Goal: Find specific page/section: Find specific page/section

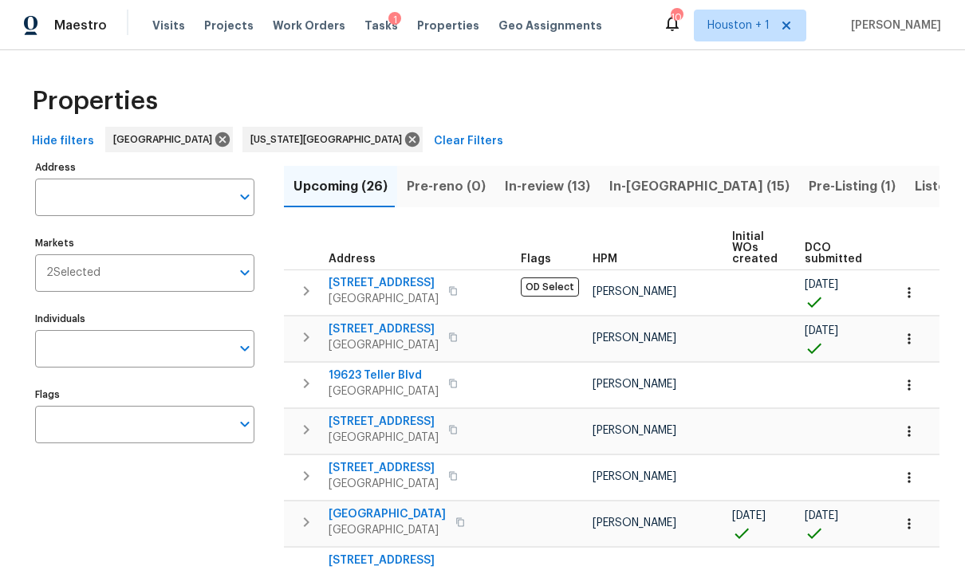
click at [166, 25] on span "Visits" at bounding box center [168, 26] width 33 height 16
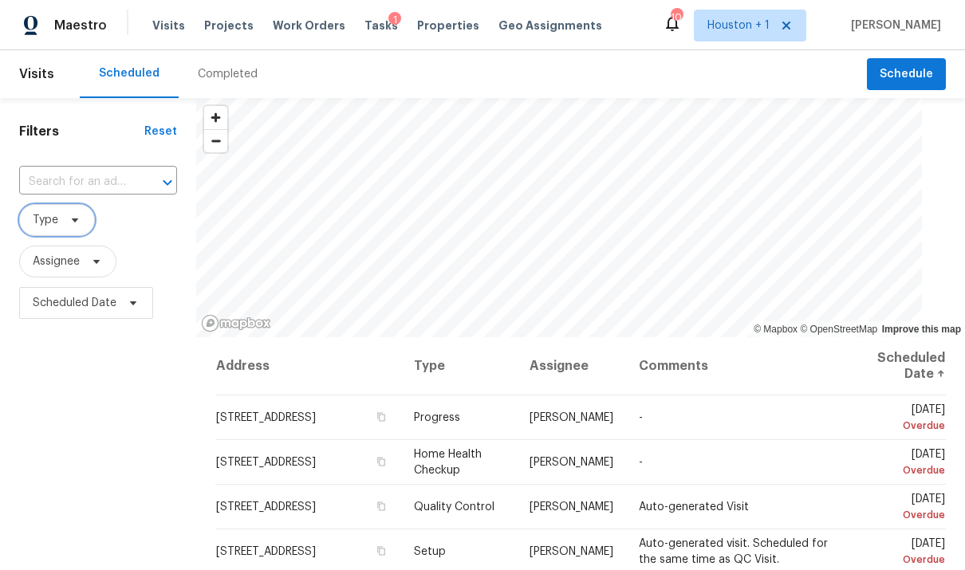
click at [65, 220] on span at bounding box center [73, 220] width 18 height 13
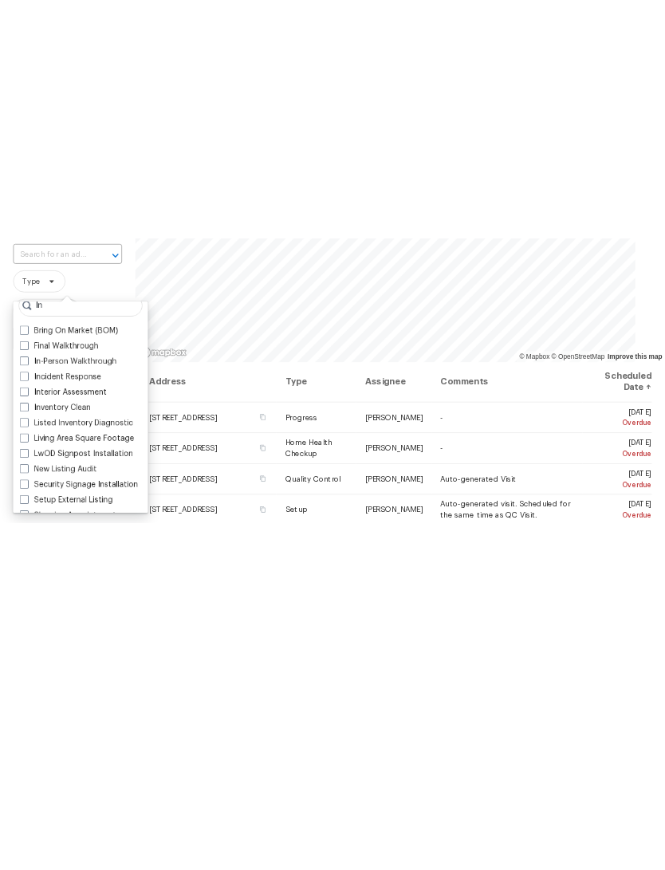
scroll to position [38, 0]
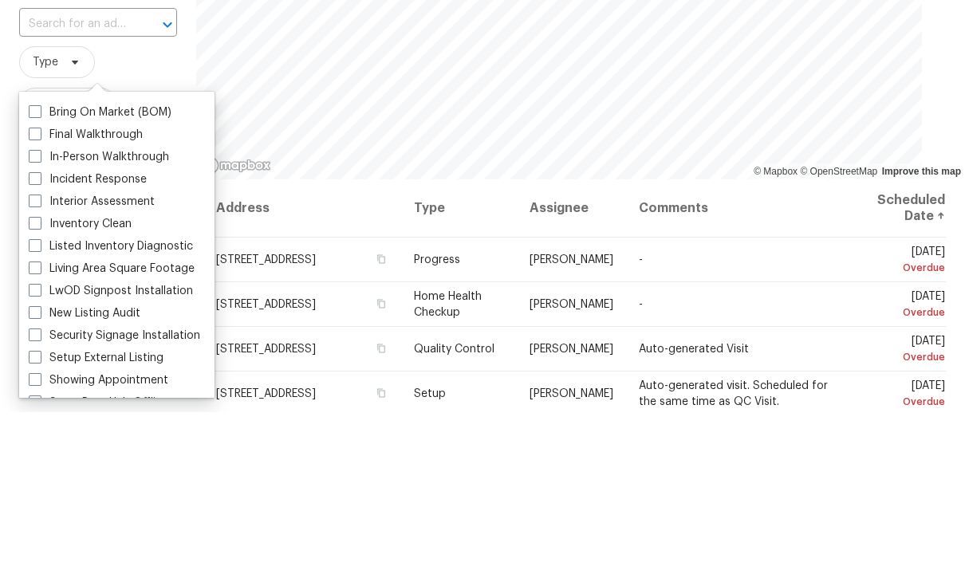
type input "In"
click at [79, 307] on label "In-Person Walkthrough" at bounding box center [99, 315] width 140 height 16
click at [39, 307] on input "In-Person Walkthrough" at bounding box center [34, 312] width 10 height 10
checkbox input "true"
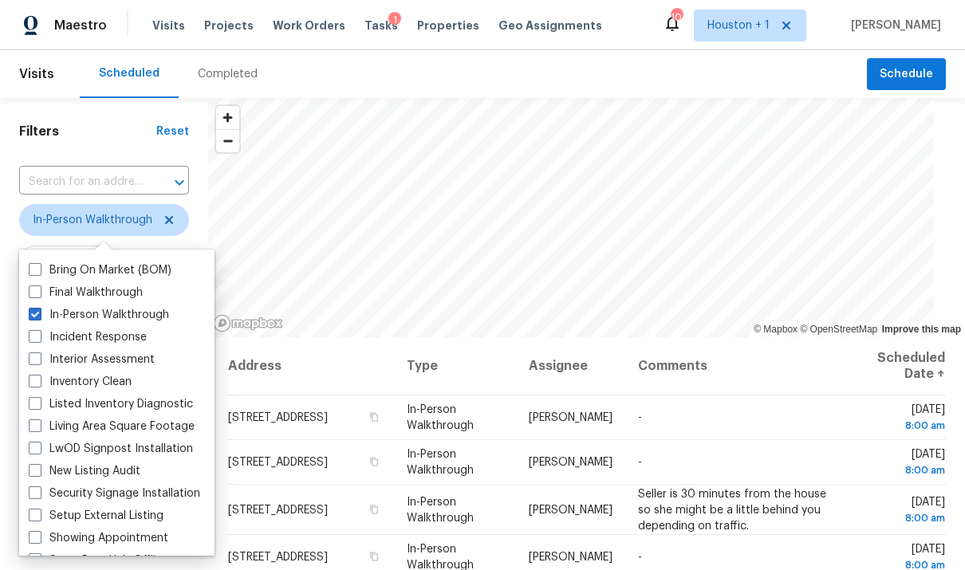
click at [76, 387] on label "Inventory Clean" at bounding box center [80, 382] width 103 height 16
click at [39, 384] on input "Inventory Clean" at bounding box center [34, 379] width 10 height 10
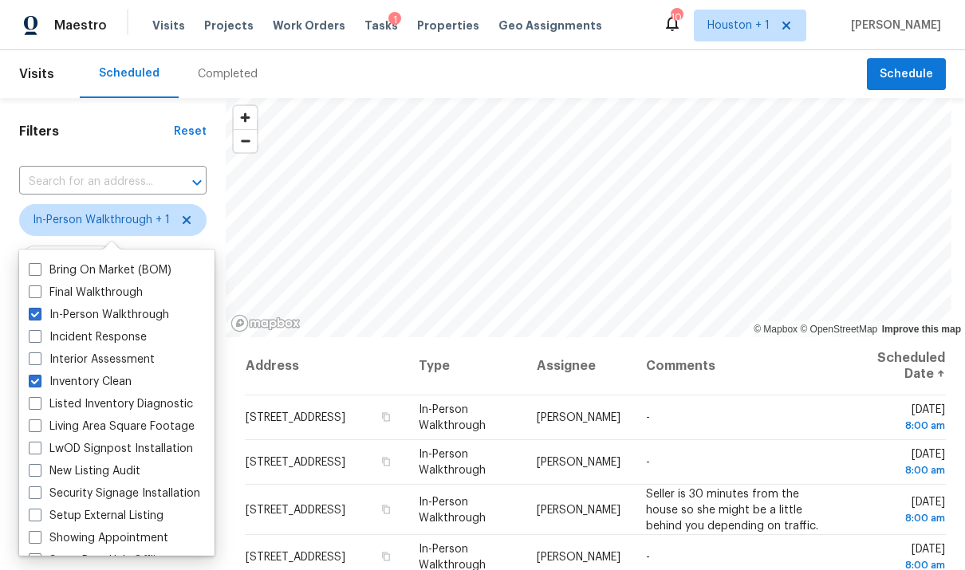
click at [39, 381] on span at bounding box center [35, 381] width 13 height 13
click at [39, 381] on input "Inventory Clean" at bounding box center [34, 379] width 10 height 10
checkbox input "false"
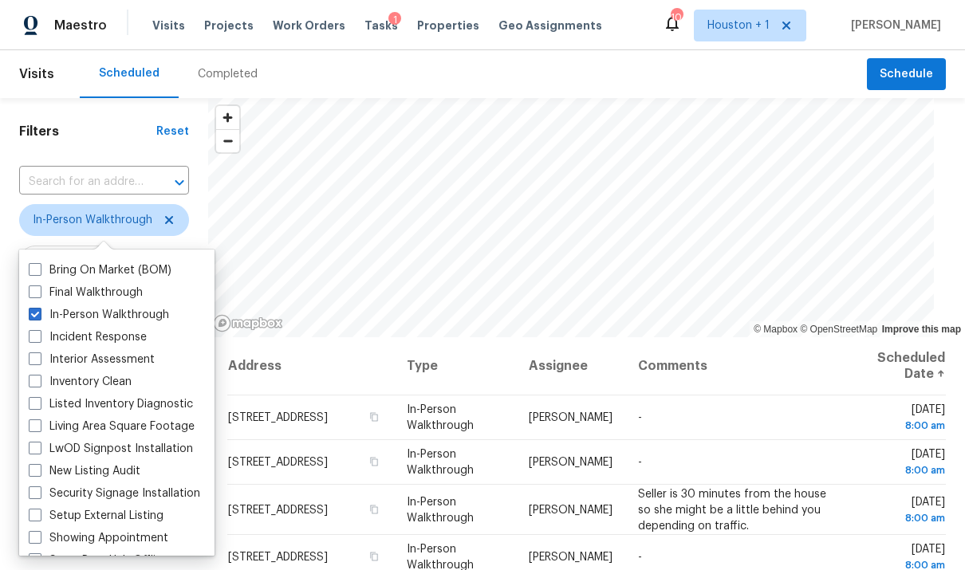
click at [93, 128] on h1 "Filters" at bounding box center [87, 132] width 137 height 16
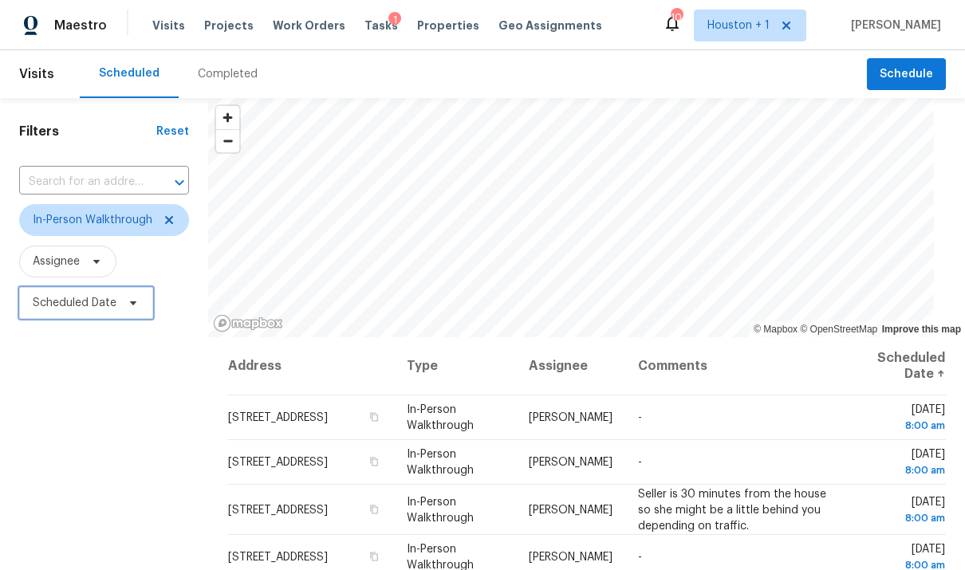
click at [100, 308] on span "Scheduled Date" at bounding box center [75, 303] width 84 height 16
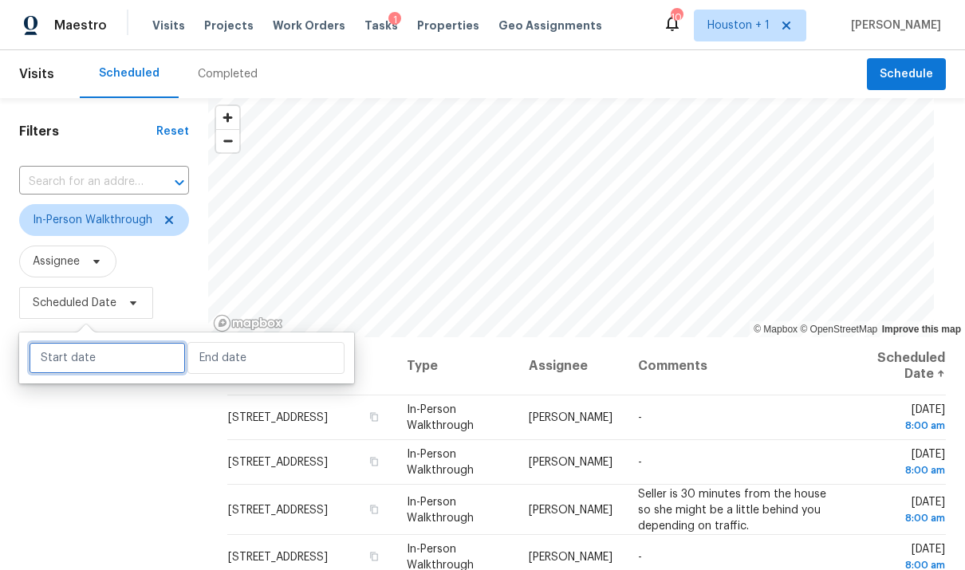
click at [89, 364] on input "text" at bounding box center [107, 358] width 157 height 32
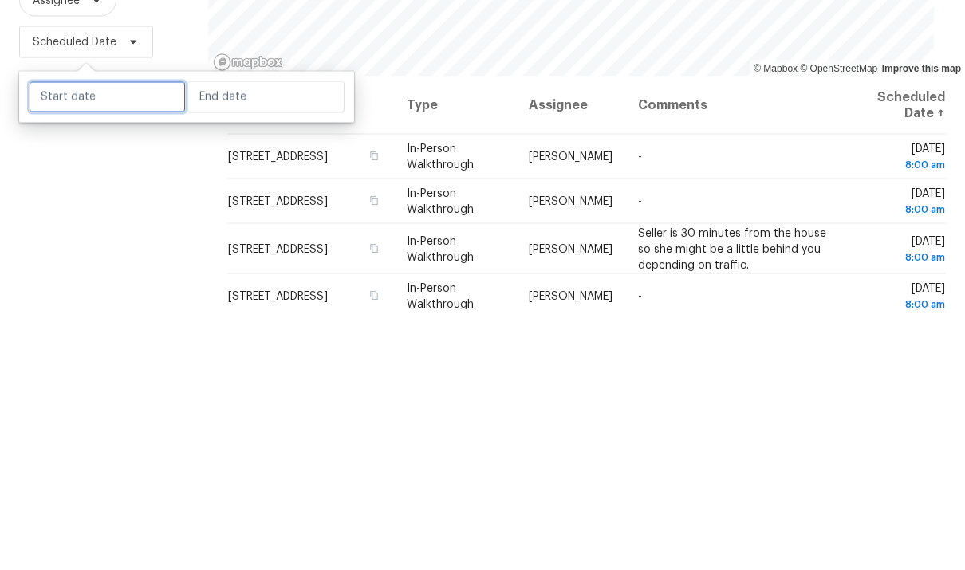
select select "9"
select select "2025"
select select "10"
select select "2025"
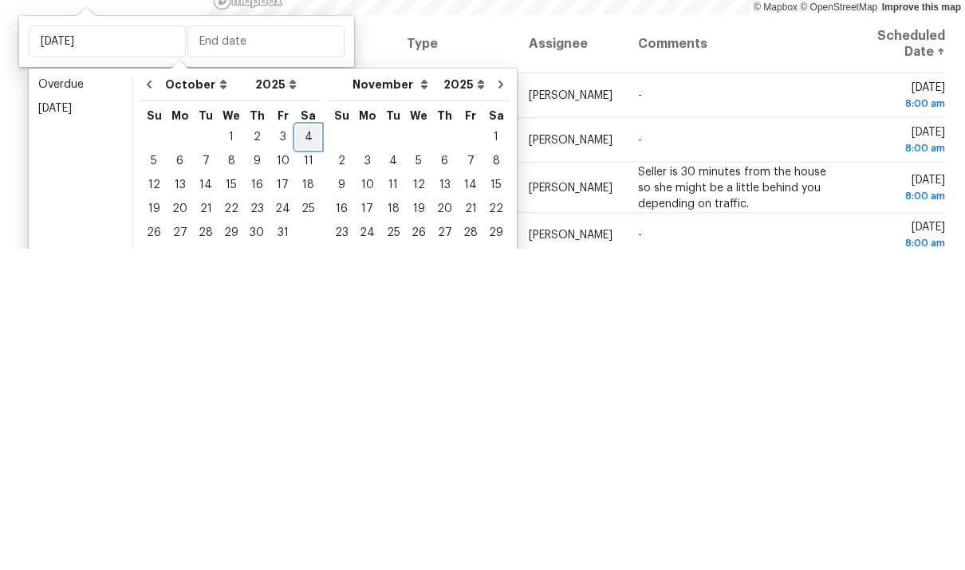
click at [296, 448] on div "4" at bounding box center [308, 459] width 25 height 22
type input "[DATE]"
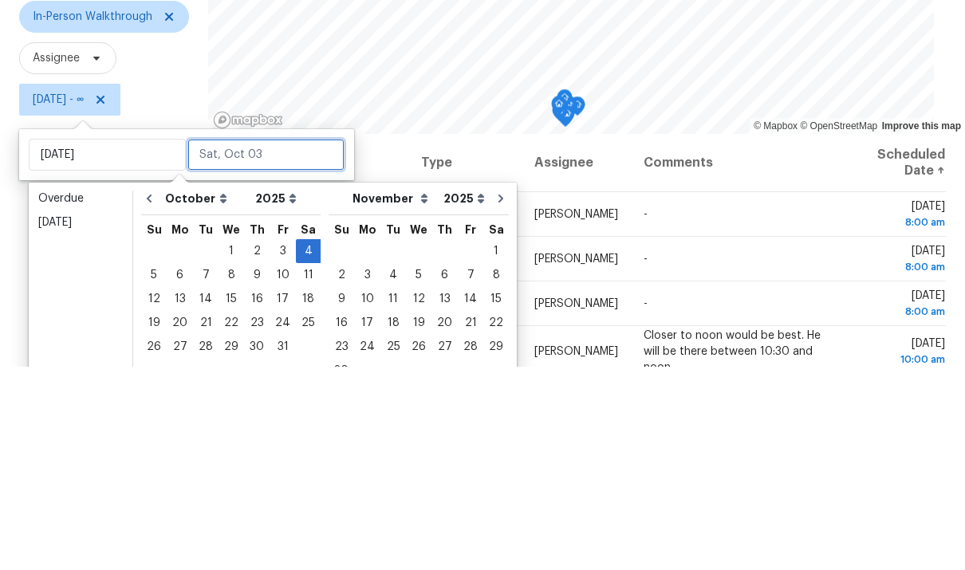
click at [281, 342] on input "text" at bounding box center [265, 358] width 157 height 32
click at [274, 342] on input "text" at bounding box center [265, 358] width 157 height 32
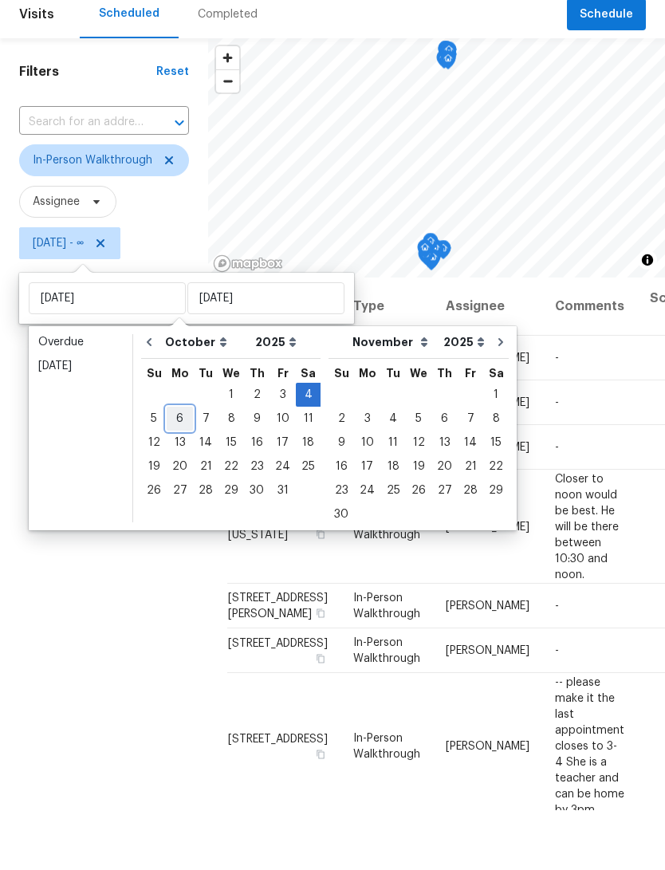
click at [173, 467] on div "6" at bounding box center [180, 478] width 26 height 22
type input "[DATE]"
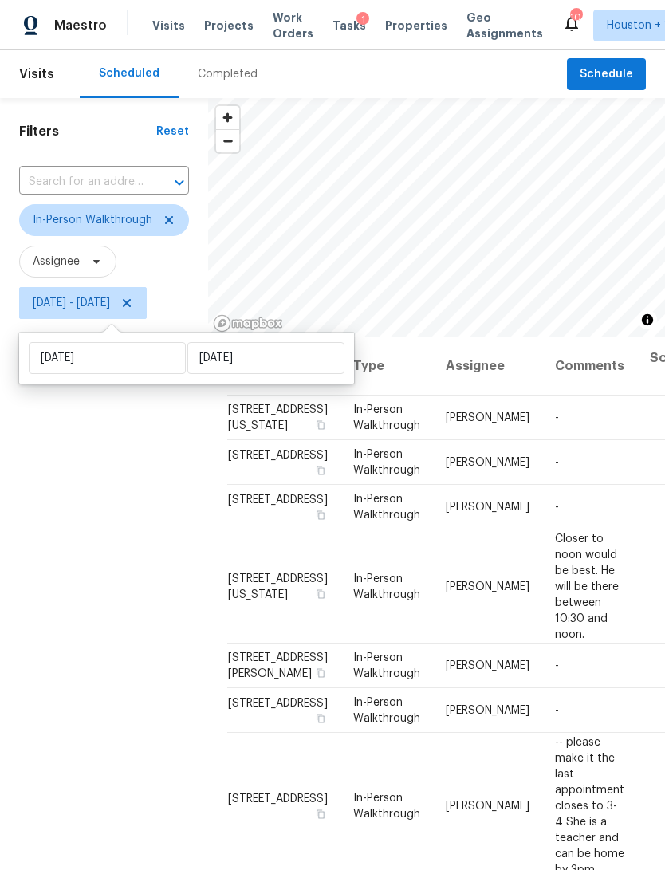
click at [60, 541] on div "Filters Reset ​ In-Person Walkthrough Assignee [DATE] - [DATE]" at bounding box center [104, 566] width 208 height 936
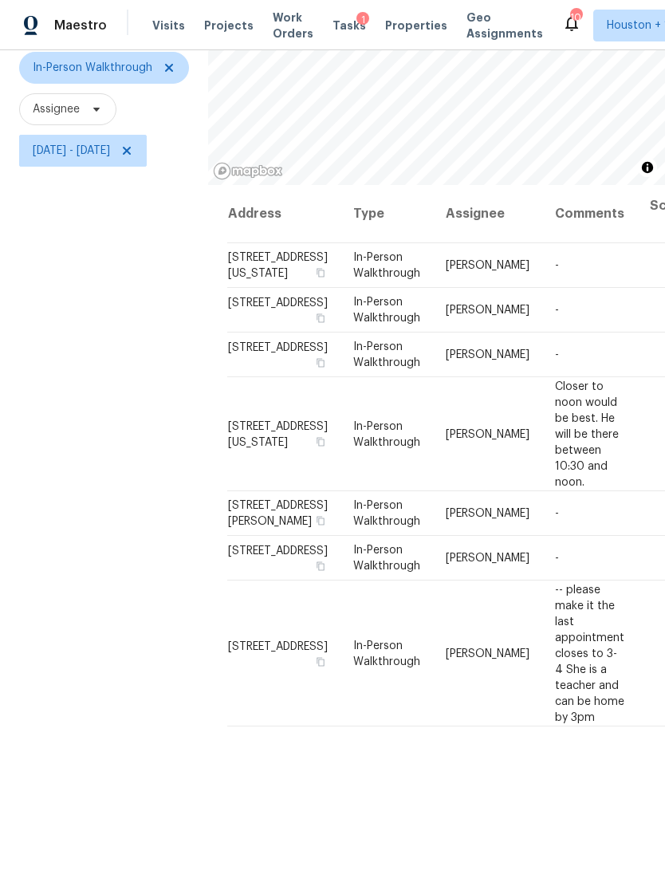
scroll to position [152, 0]
